Goal: Navigation & Orientation: Find specific page/section

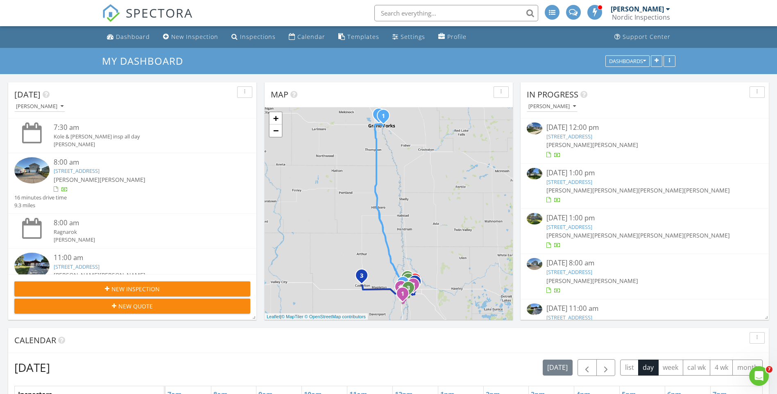
click at [173, 178] on div "Kole Lefebvre Travis Hoopman" at bounding box center [142, 179] width 177 height 9
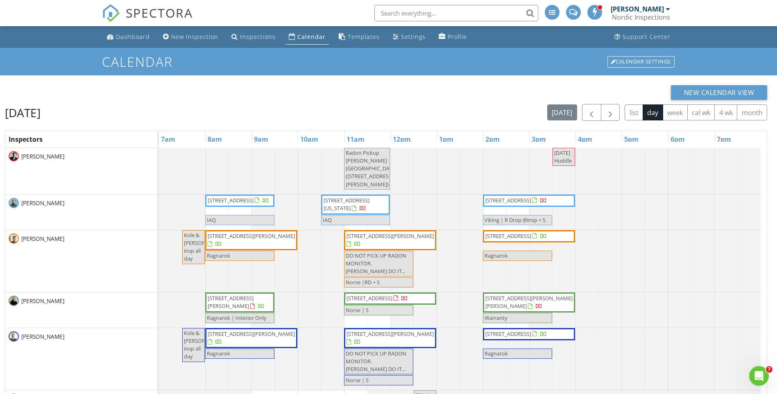
click at [389, 237] on span "3310 Village Green Dr, Moorhead 56560" at bounding box center [389, 235] width 87 height 7
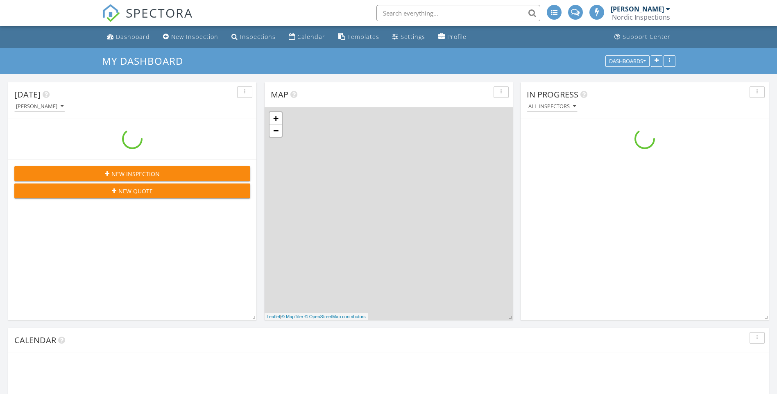
click at [293, 37] on link "Calendar" at bounding box center [306, 36] width 43 height 15
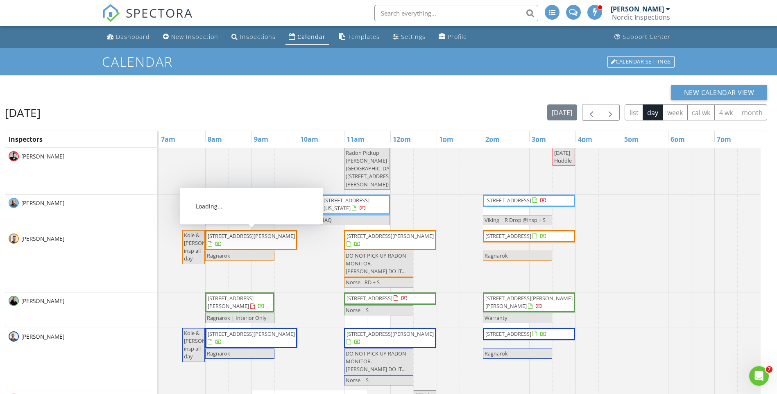
click at [235, 240] on span "3914 10th Ave S, Moorhead 56560" at bounding box center [251, 240] width 89 height 16
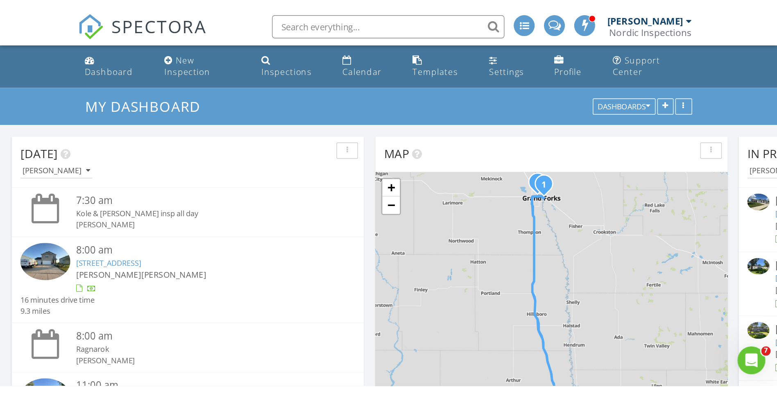
scroll to position [758, 789]
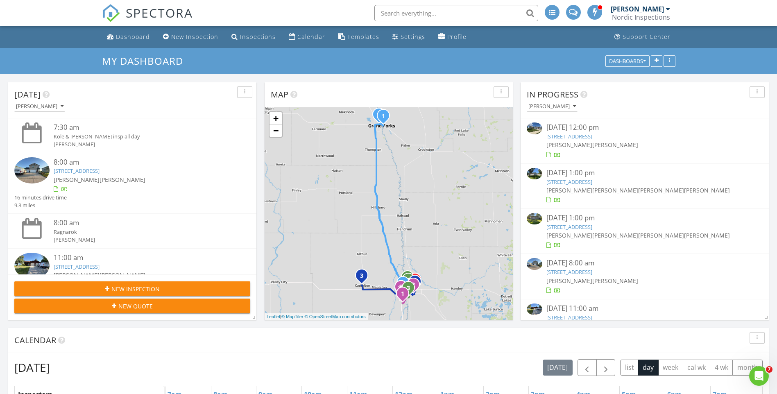
click at [293, 32] on link "Calendar" at bounding box center [306, 36] width 43 height 15
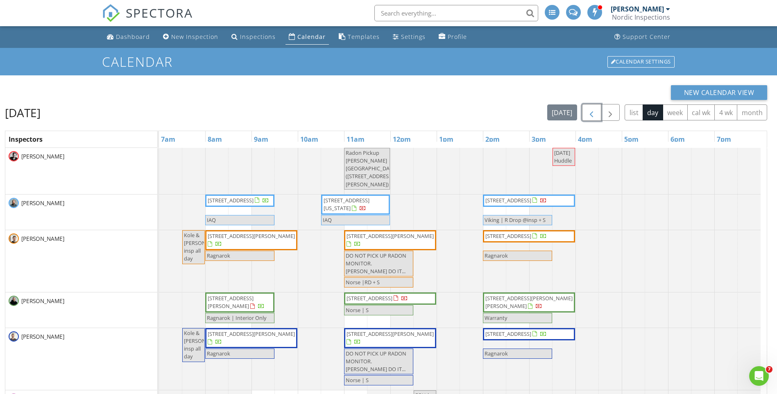
click at [589, 115] on span "button" at bounding box center [591, 113] width 10 height 10
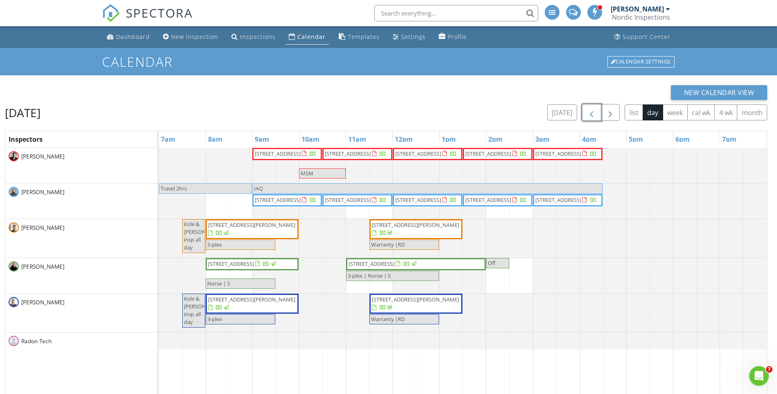
click at [416, 304] on span "10157 Concord Dr, Horace 58047" at bounding box center [416, 304] width 90 height 16
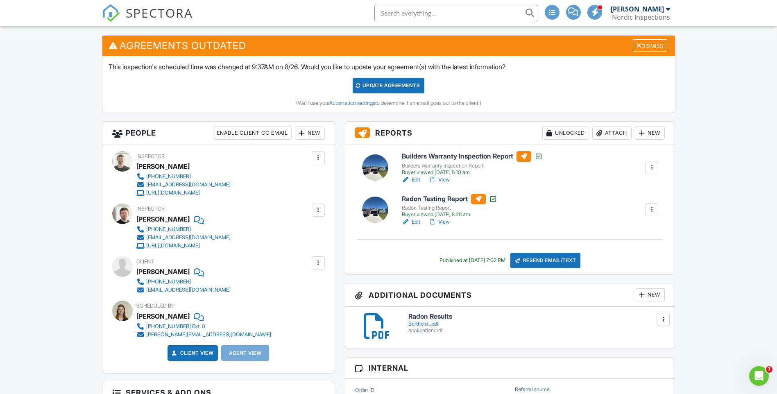
click at [437, 177] on link "View" at bounding box center [438, 180] width 21 height 8
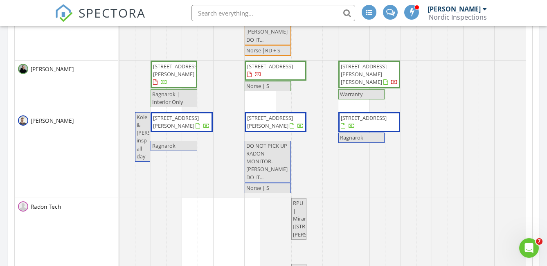
scroll to position [136, 0]
